Goal: Use online tool/utility: Utilize a website feature to perform a specific function

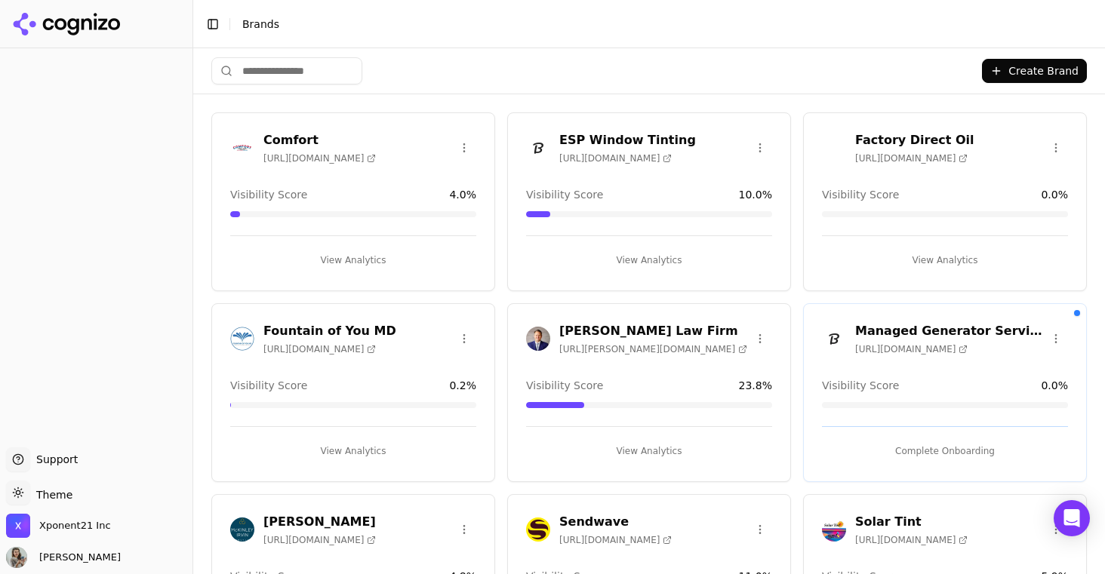
scroll to position [2, 0]
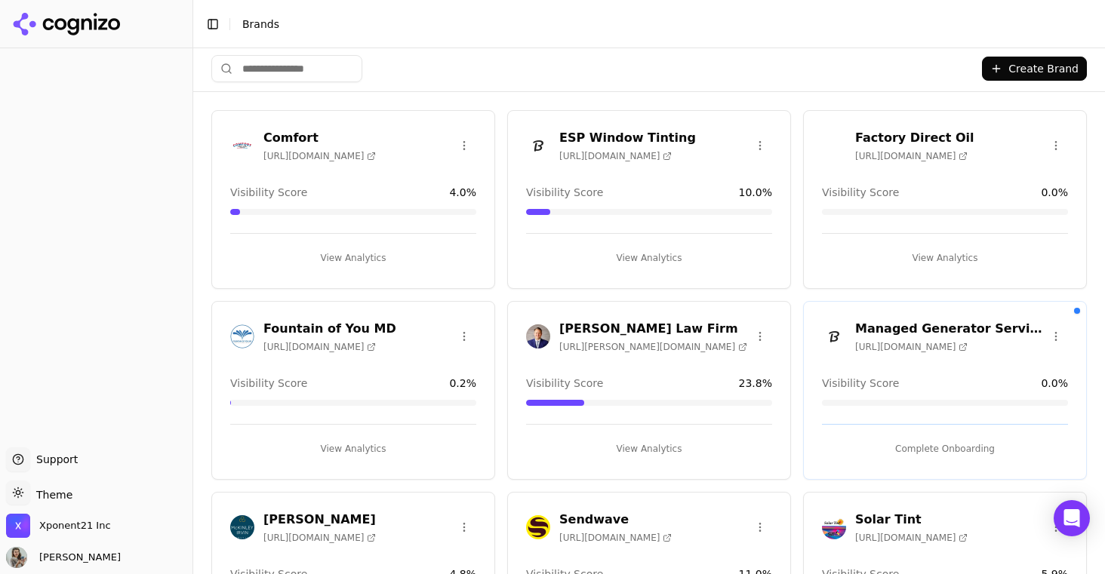
click at [609, 129] on h3 "ESP Window Tinting" at bounding box center [627, 138] width 137 height 18
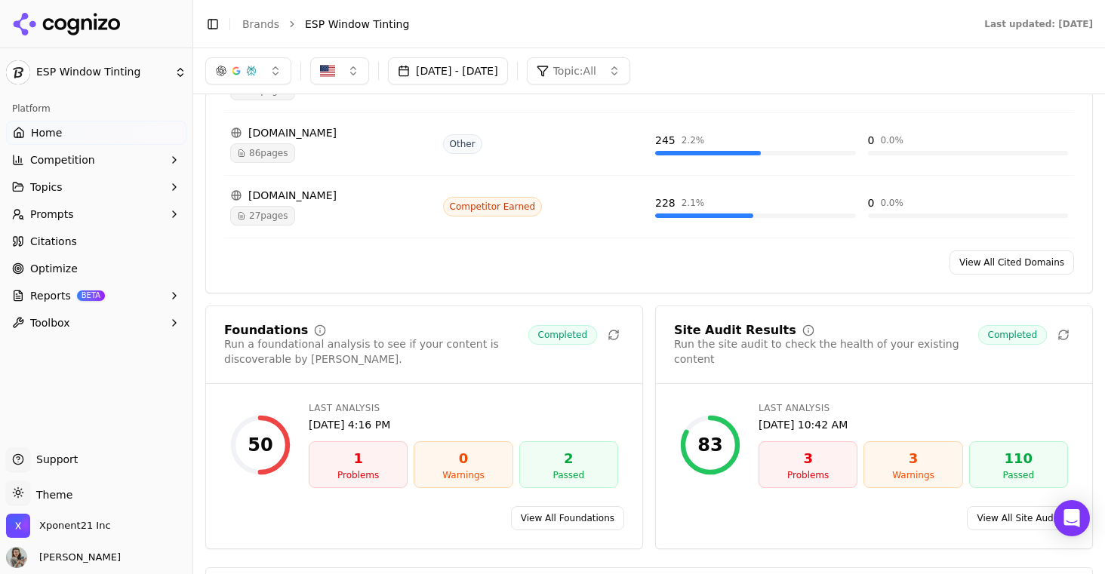
scroll to position [1798, 0]
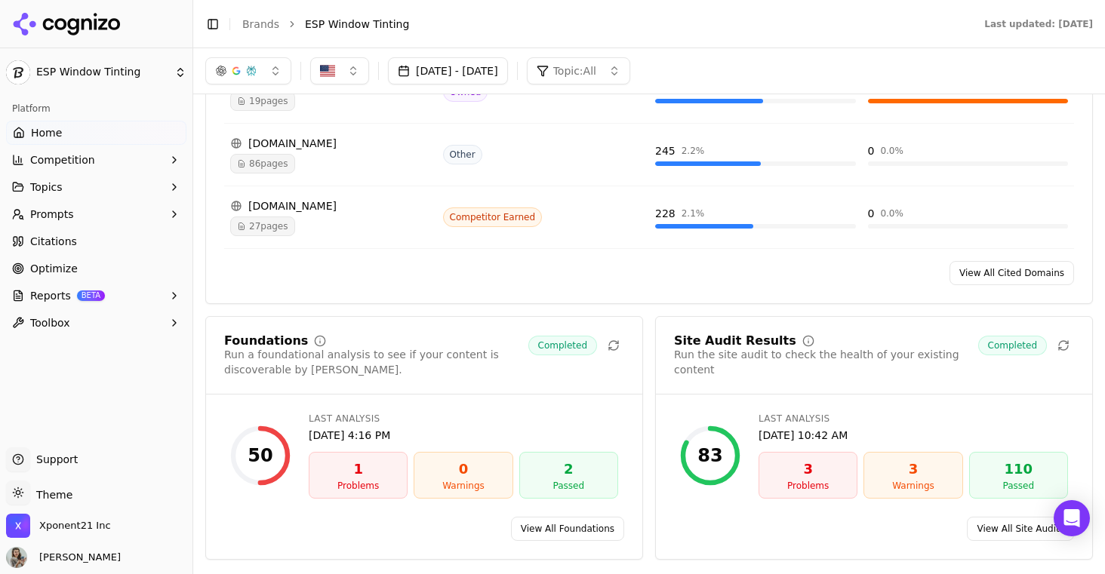
click at [351, 476] on div "1" at bounding box center [358, 469] width 85 height 21
click at [534, 531] on link "View All Foundations" at bounding box center [567, 529] width 113 height 24
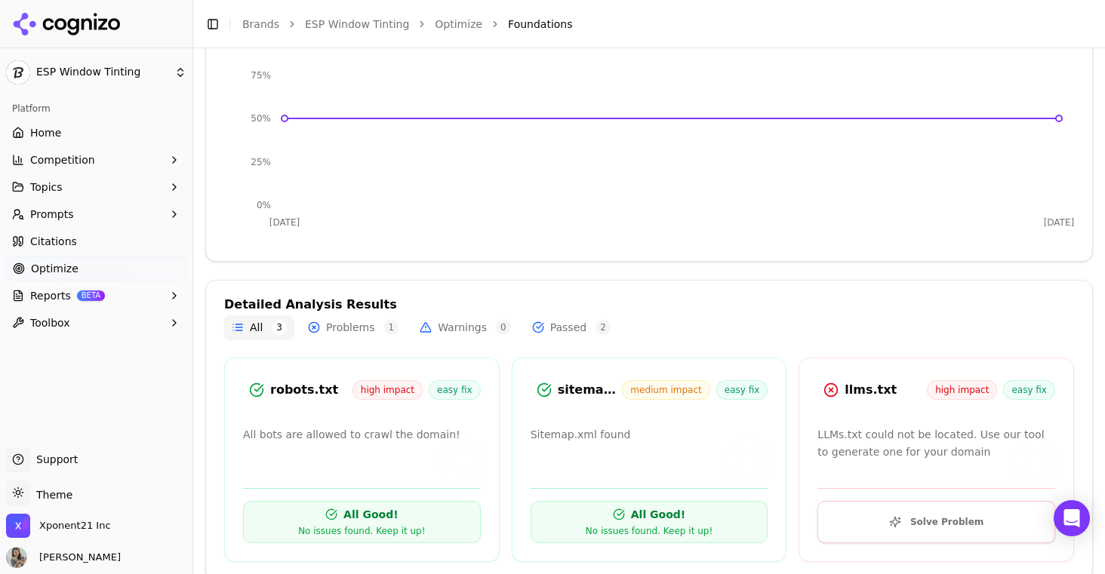
scroll to position [311, 0]
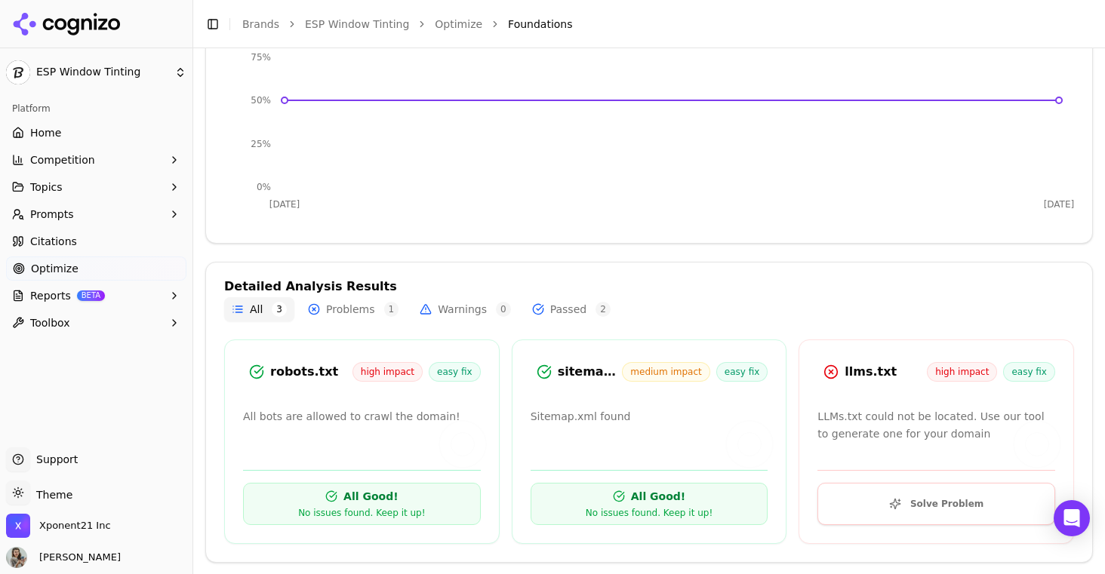
click at [965, 378] on span "high impact" at bounding box center [962, 372] width 70 height 20
click at [915, 494] on button "Solve Problem" at bounding box center [937, 504] width 238 height 42
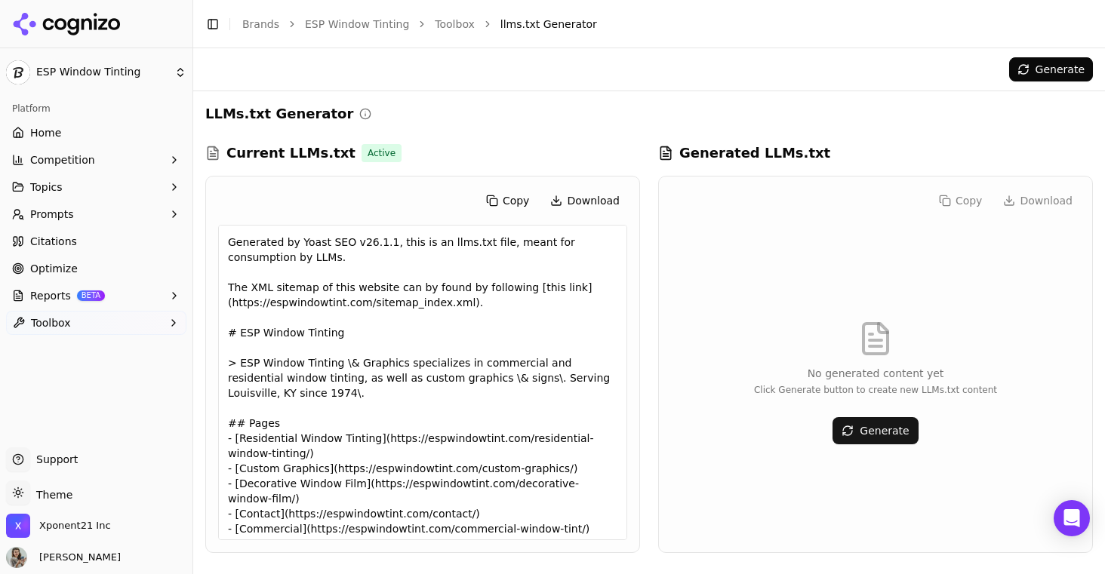
click at [871, 428] on button "Generate" at bounding box center [875, 430] width 85 height 27
click at [868, 417] on button "Generate" at bounding box center [875, 430] width 85 height 27
click at [885, 429] on button "Generate" at bounding box center [875, 430] width 85 height 27
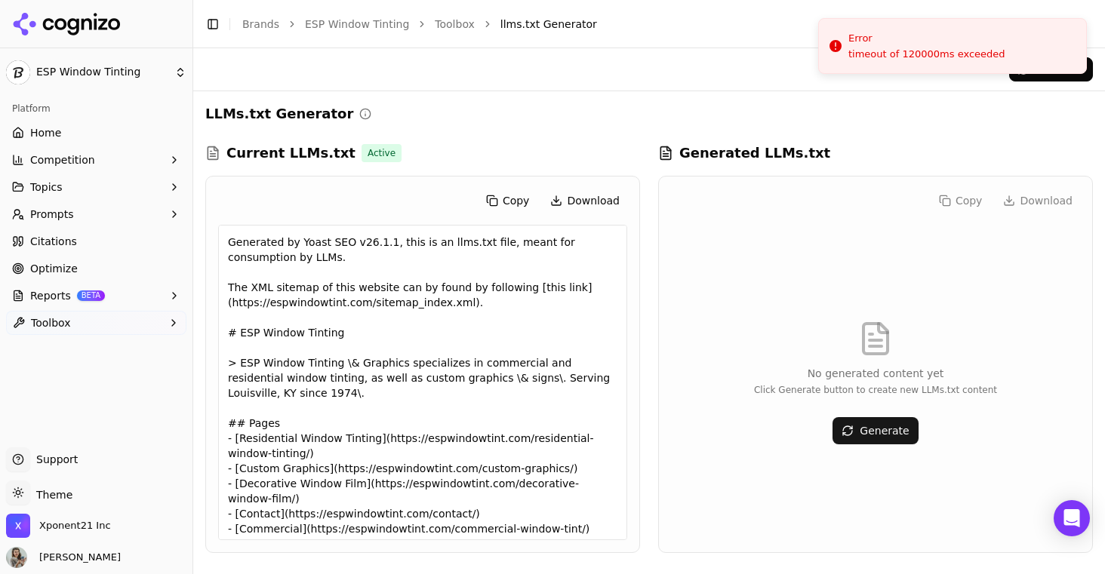
click at [947, 53] on div "timeout of 120000ms exceeded" at bounding box center [927, 55] width 157 height 14
click at [725, 197] on div "Copy Download" at bounding box center [875, 201] width 409 height 24
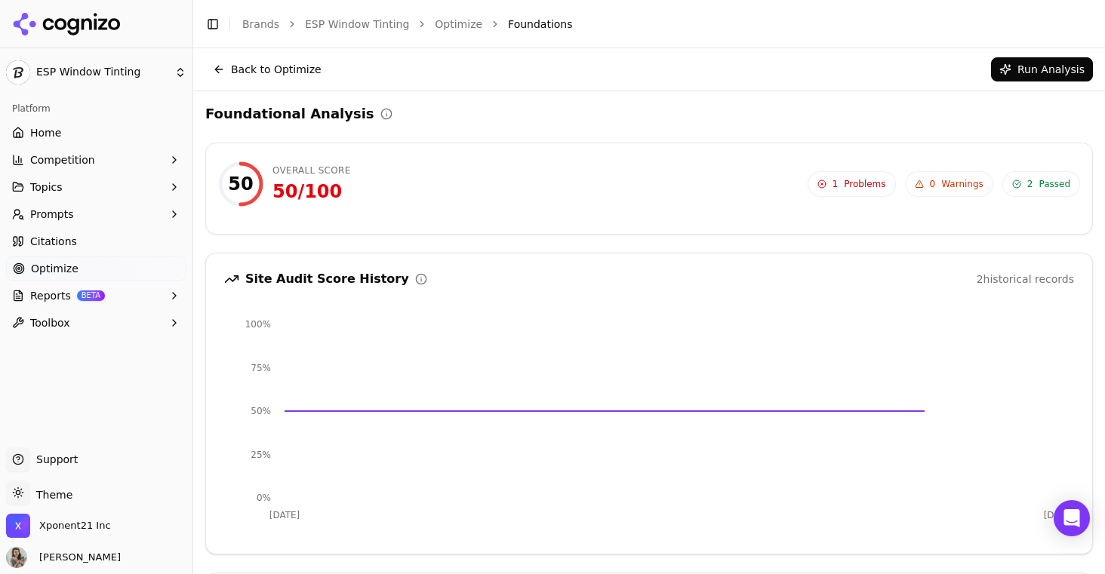
scroll to position [311, 0]
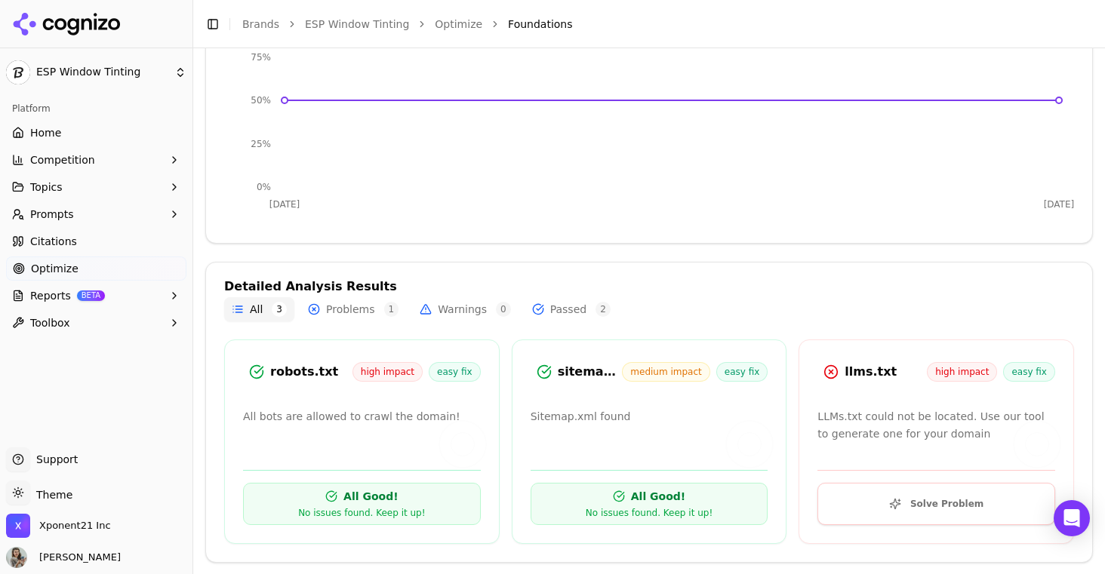
click at [85, 68] on html "ESP Window Tinting Platform Home Competition Topics Prompts Citations Optimize …" at bounding box center [552, 287] width 1105 height 574
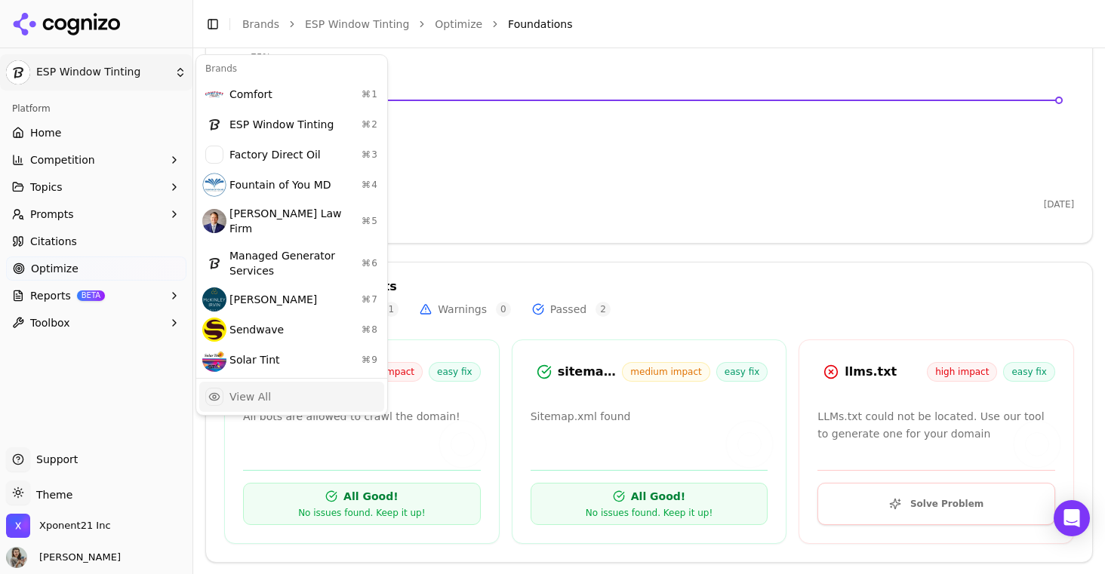
click at [265, 390] on div "View All" at bounding box center [250, 397] width 42 height 15
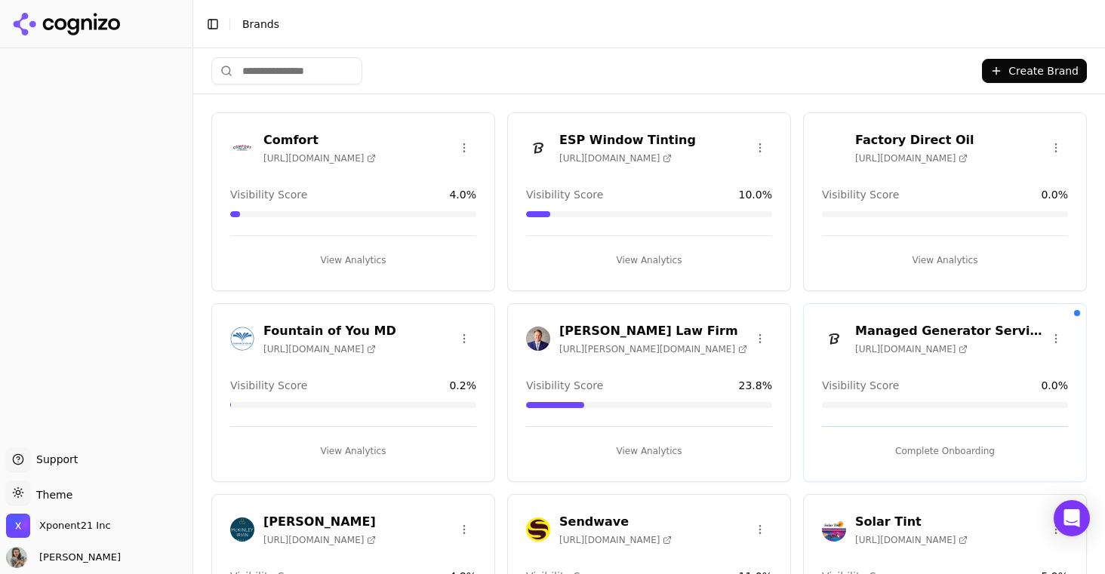
click at [341, 327] on h3 "Fountain of You MD" at bounding box center [329, 331] width 133 height 18
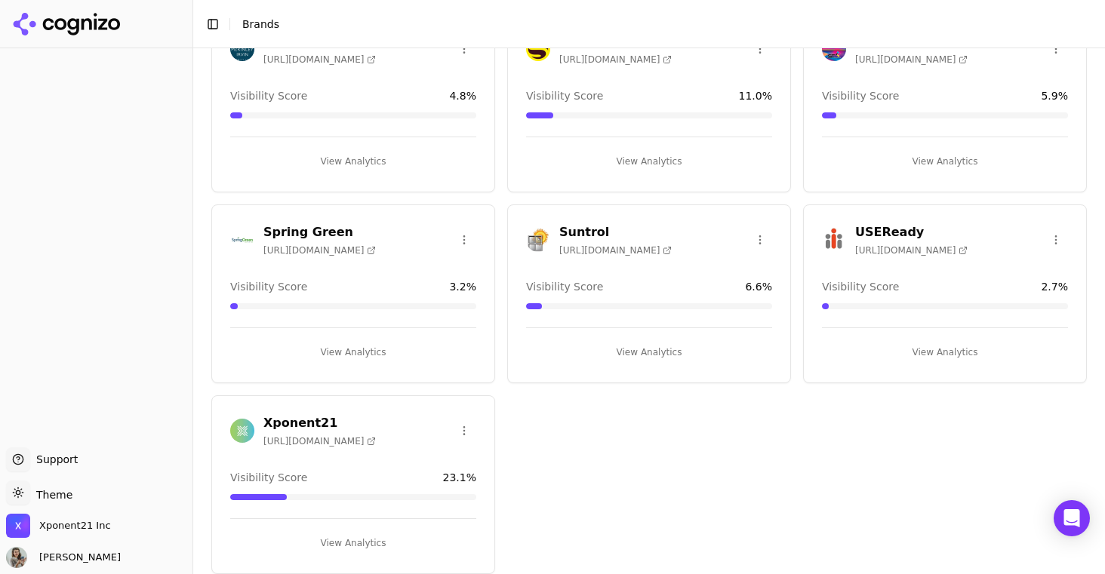
click at [581, 223] on h3 "Suntrol" at bounding box center [615, 232] width 112 height 18
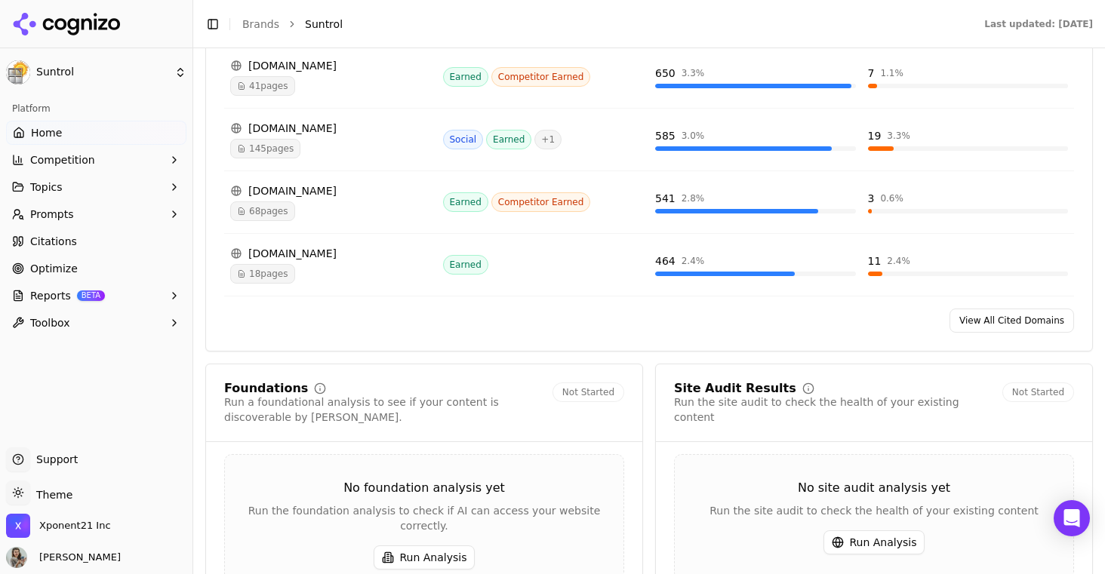
scroll to position [1803, 0]
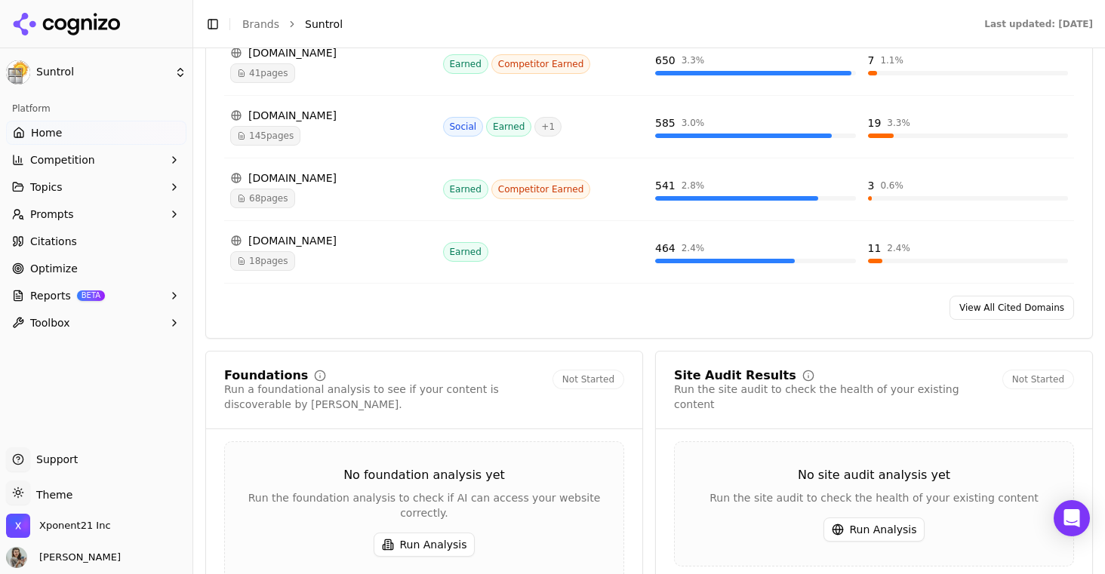
click at [435, 533] on button "Run Analysis" at bounding box center [425, 545] width 102 height 24
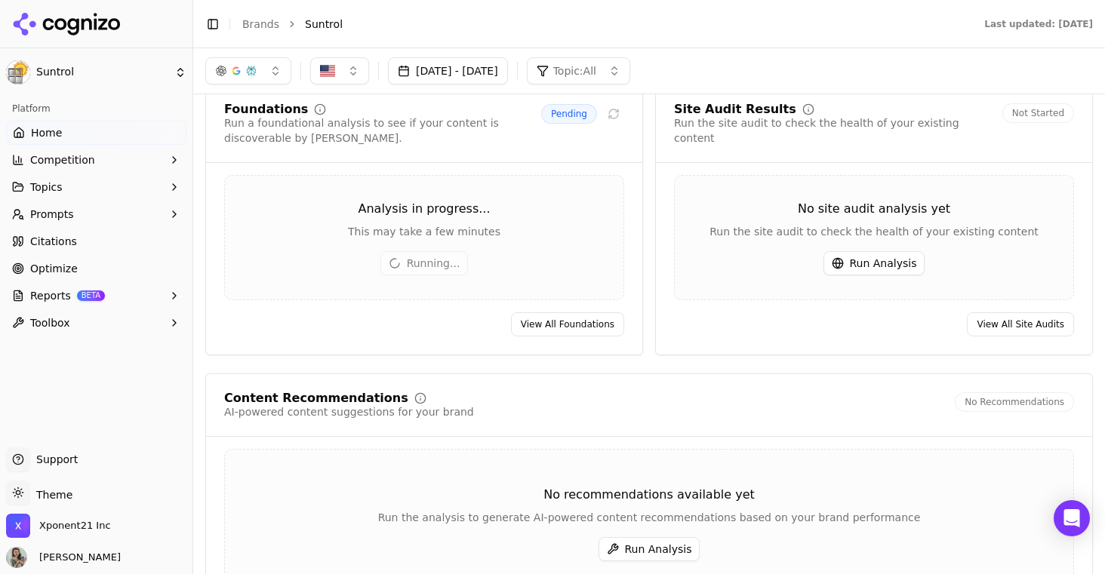
scroll to position [2061, 0]
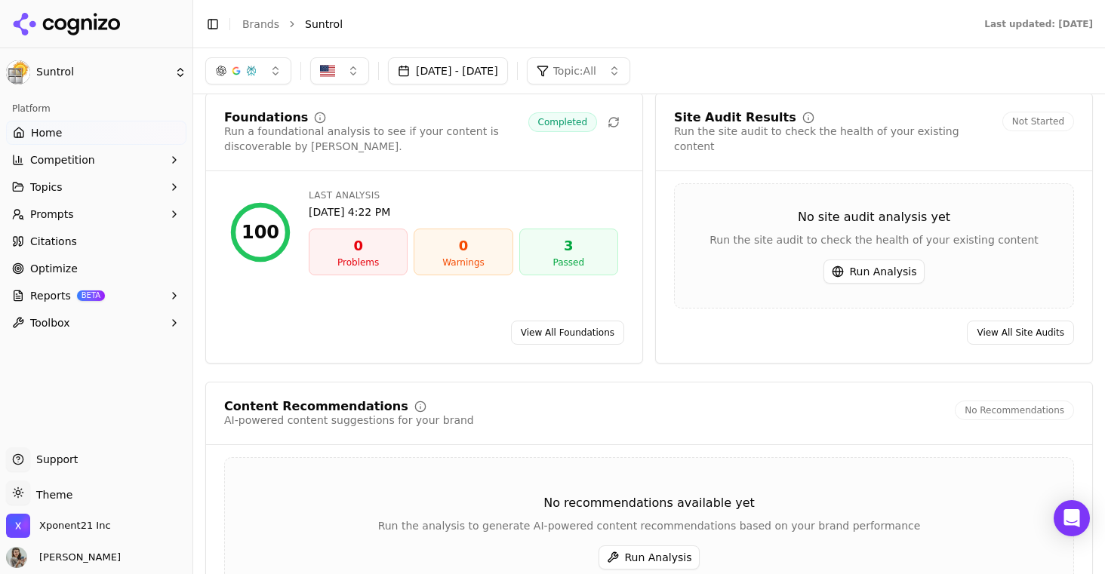
click at [558, 321] on link "View All Foundations" at bounding box center [567, 333] width 113 height 24
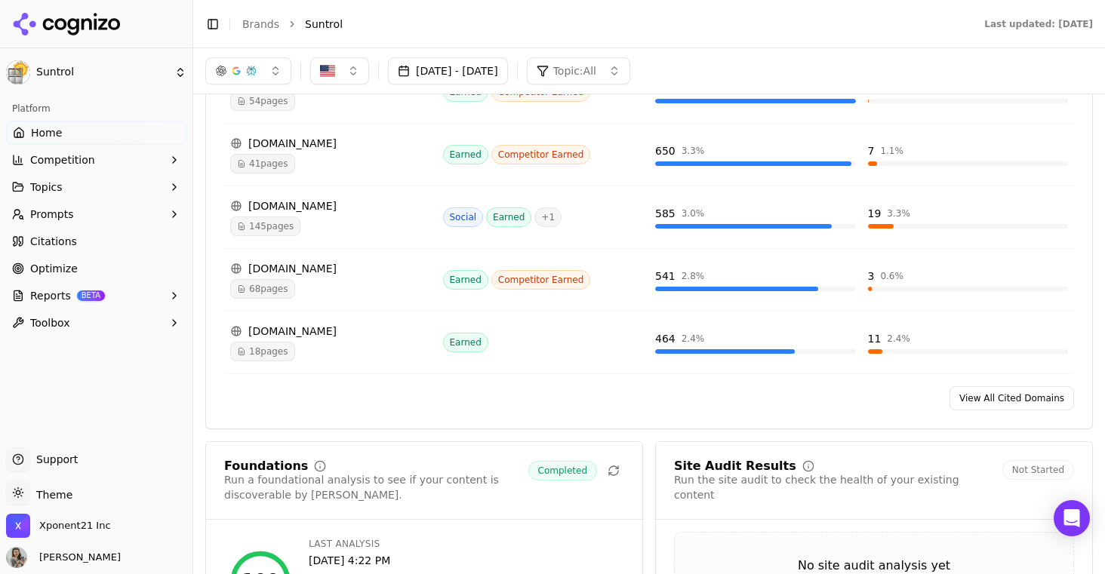
scroll to position [1627, 0]
